Goal: Task Accomplishment & Management: Use online tool/utility

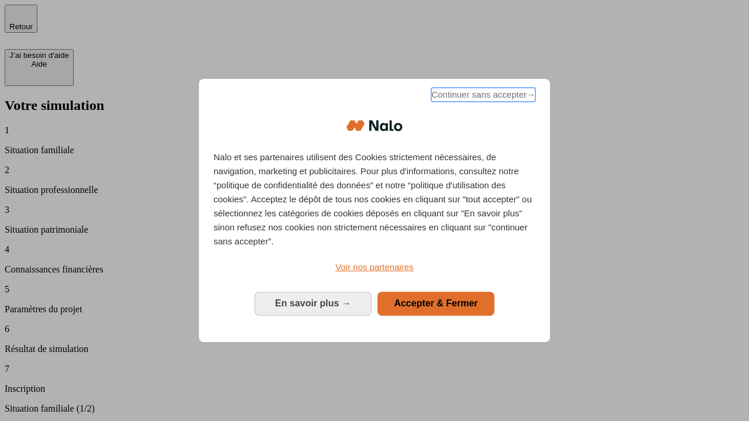
click at [482, 97] on span "Continuer sans accepter →" at bounding box center [483, 95] width 104 height 14
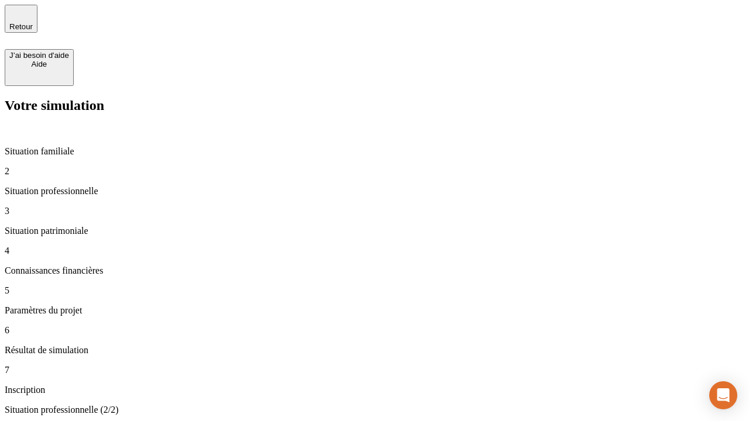
type input "30 000"
